Goal: Check status: Check status

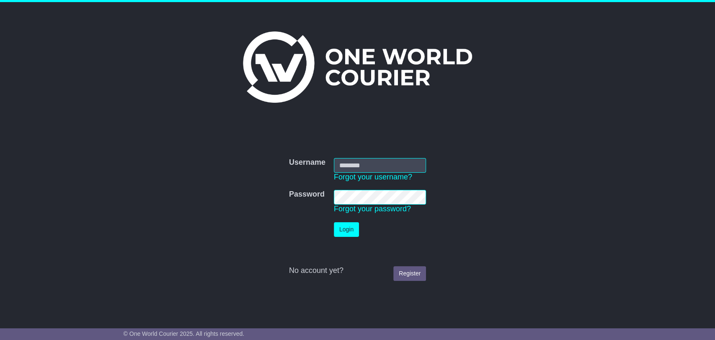
type input "**********"
drag, startPoint x: 347, startPoint y: 232, endPoint x: 348, endPoint y: 208, distance: 23.9
click at [347, 232] on button "Login" at bounding box center [346, 229] width 25 height 15
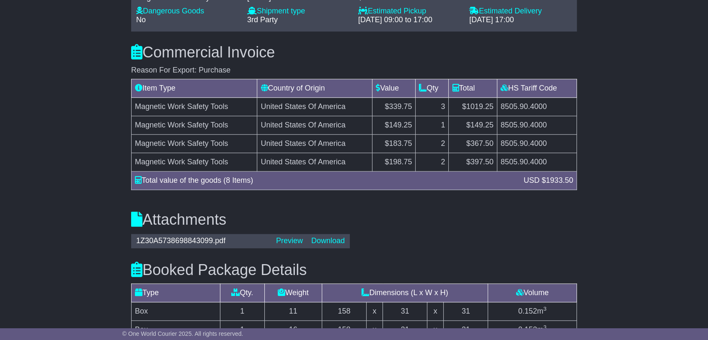
scroll to position [744, 0]
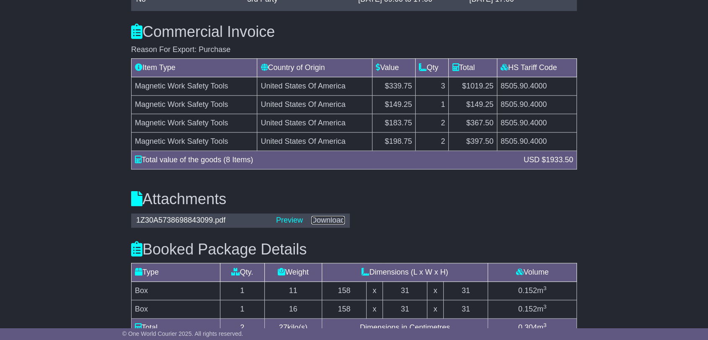
click at [330, 220] on link "Download" at bounding box center [327, 220] width 33 height 8
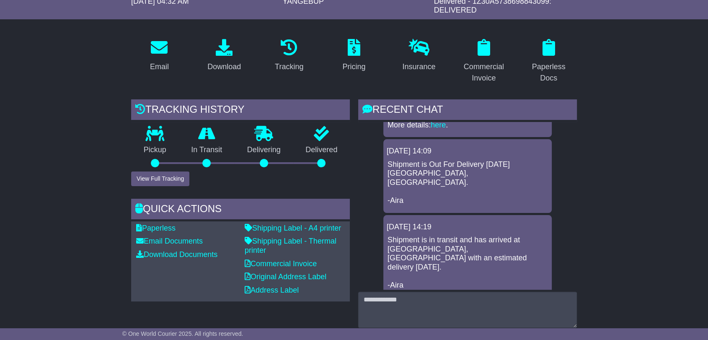
scroll to position [0, 0]
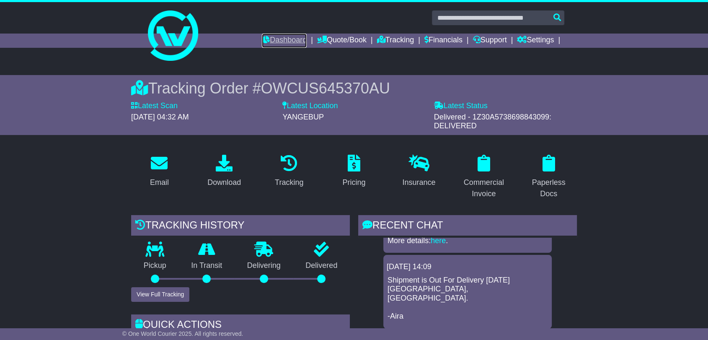
click at [283, 37] on link "Dashboard" at bounding box center [284, 40] width 45 height 14
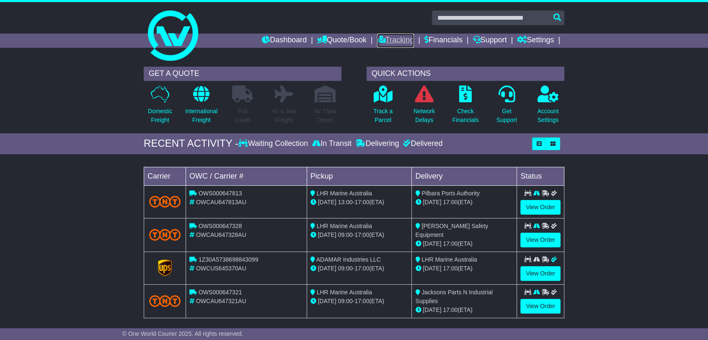
click at [399, 38] on link "Tracking" at bounding box center [395, 40] width 37 height 14
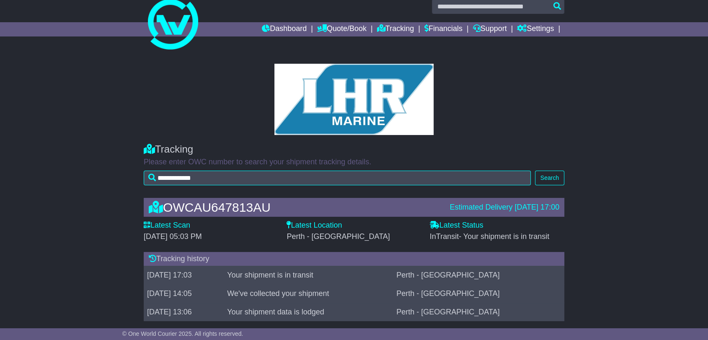
scroll to position [22, 0]
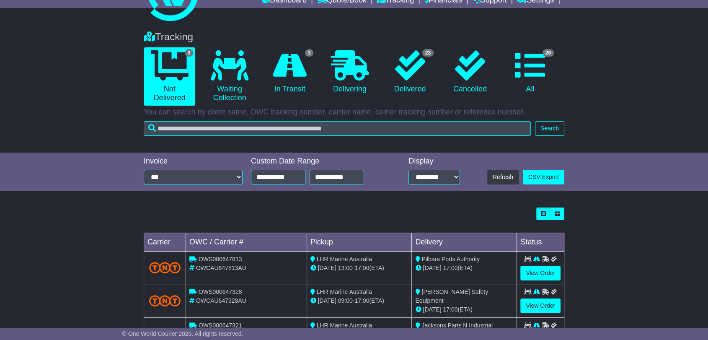
scroll to position [79, 0]
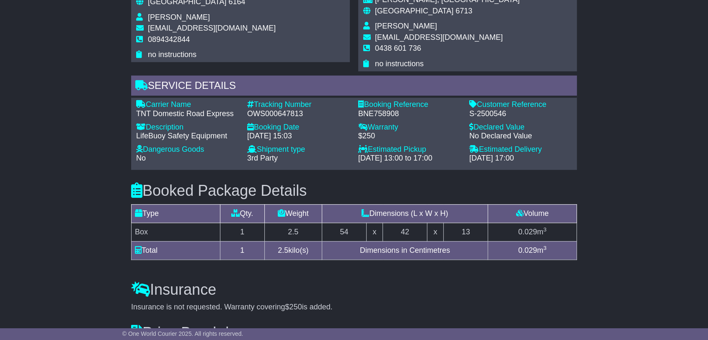
scroll to position [509, 0]
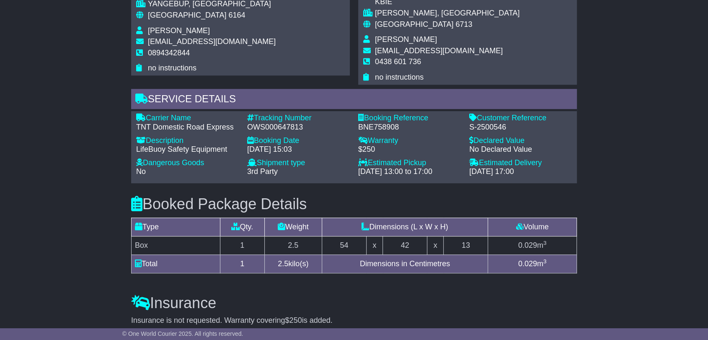
click at [278, 123] on div "OWS000647813" at bounding box center [298, 127] width 103 height 9
copy div "OWS000647813"
click at [606, 97] on div "Email Download Tracking Pricing Insurance" at bounding box center [354, 50] width 708 height 829
